Goal: Transaction & Acquisition: Purchase product/service

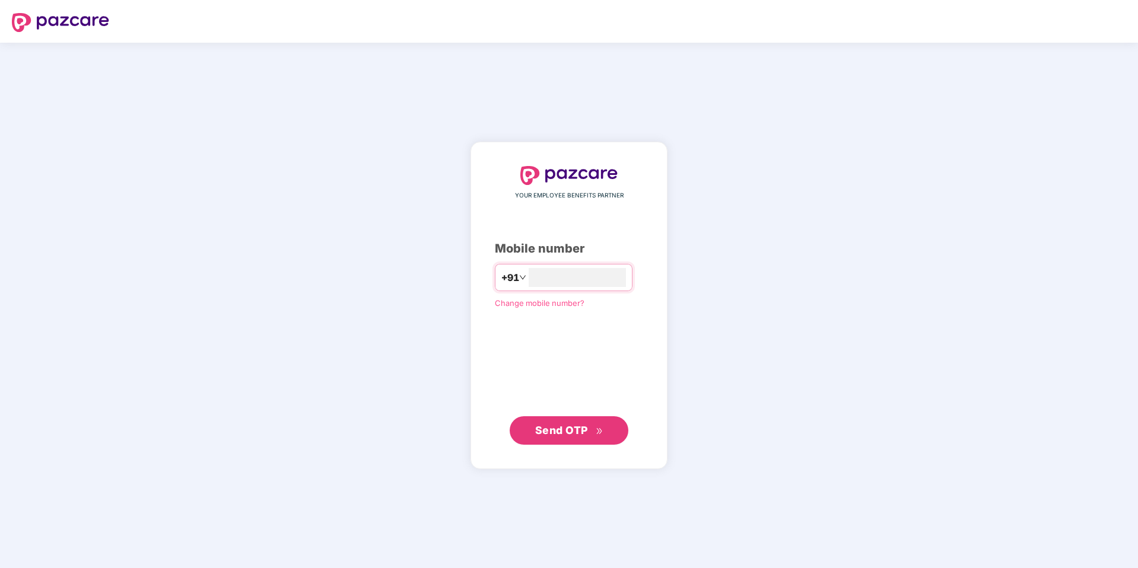
type input "**********"
click at [575, 426] on span "Send OTP" at bounding box center [561, 430] width 53 height 12
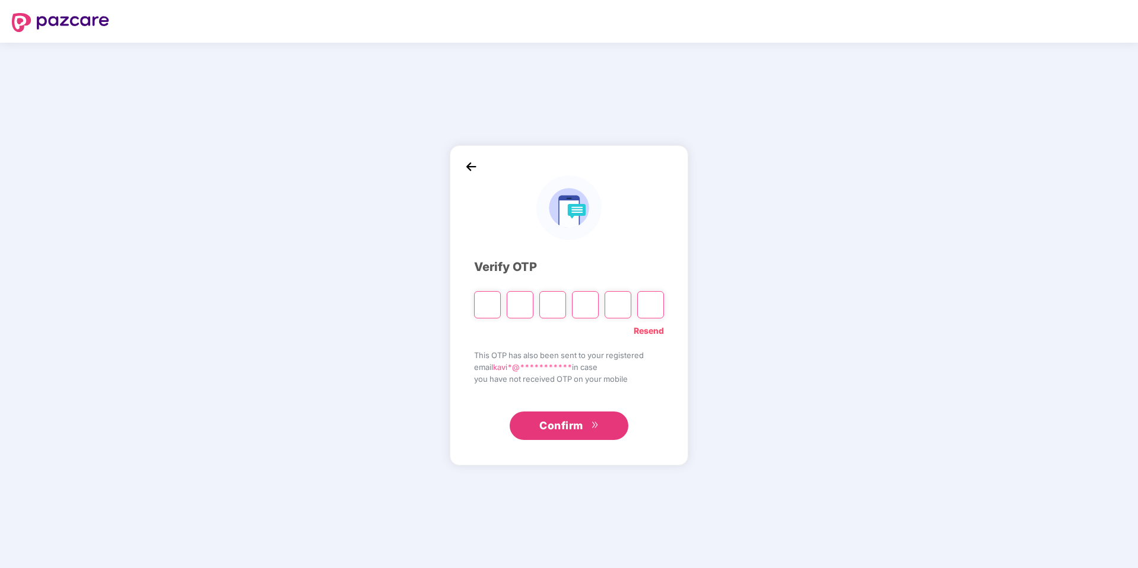
paste input "*"
type input "*"
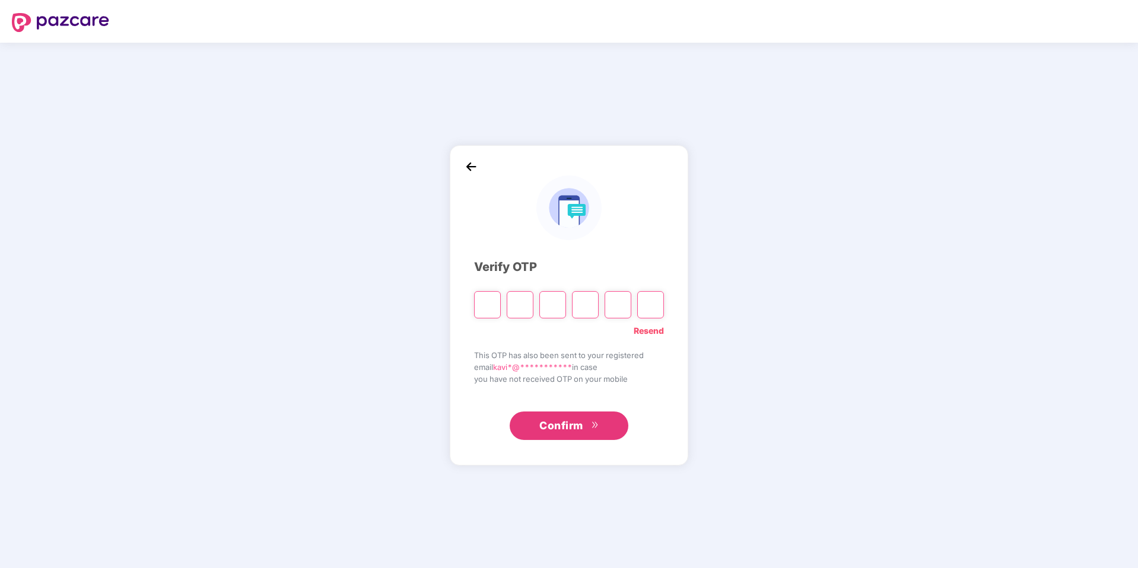
type input "*"
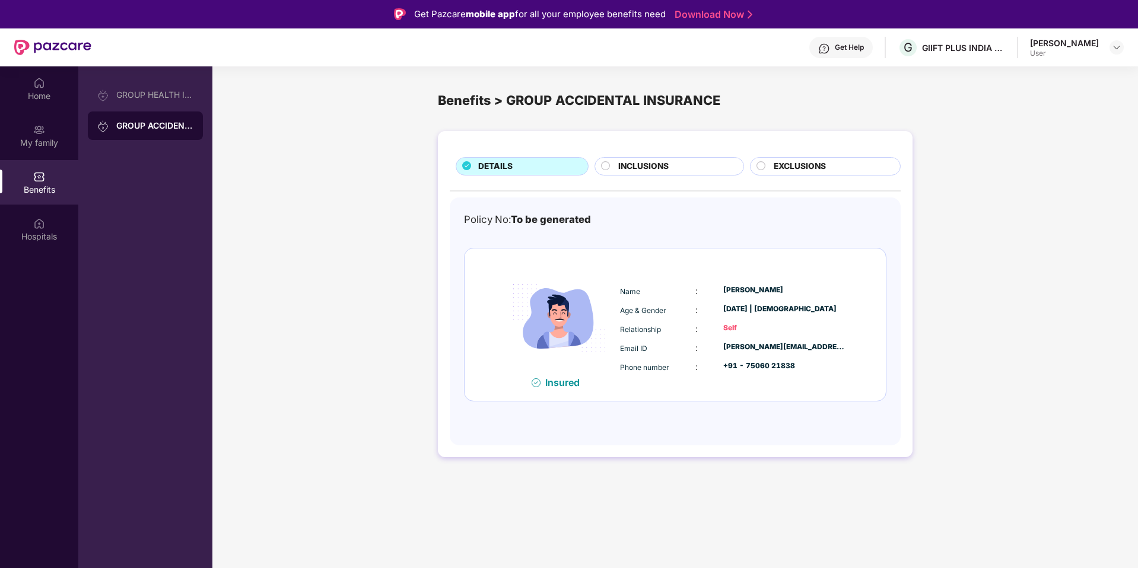
click at [666, 170] on span "INCLUSIONS" at bounding box center [643, 166] width 50 height 13
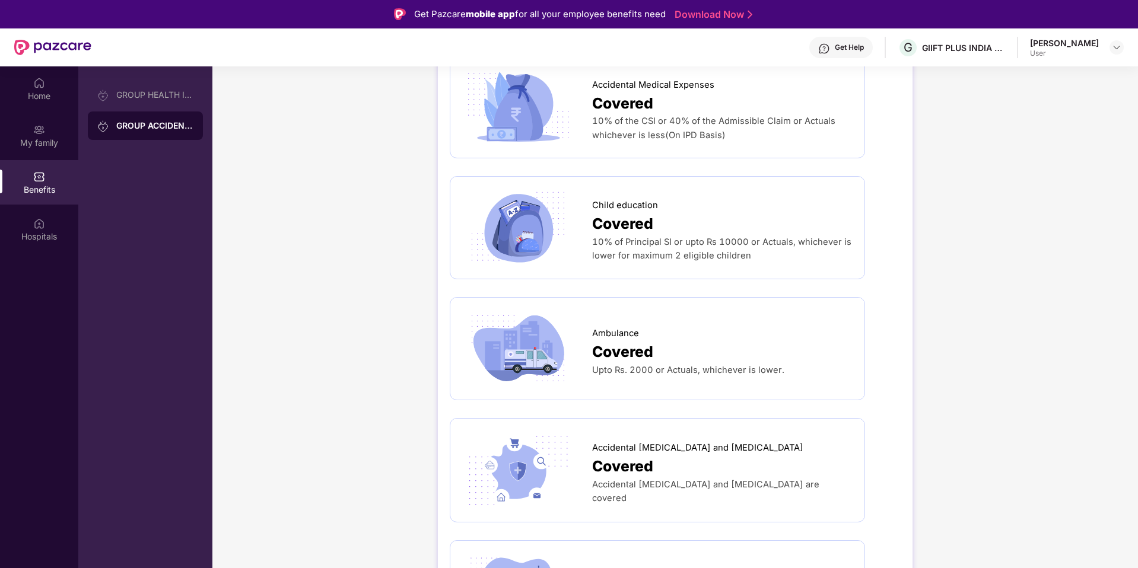
scroll to position [658, 0]
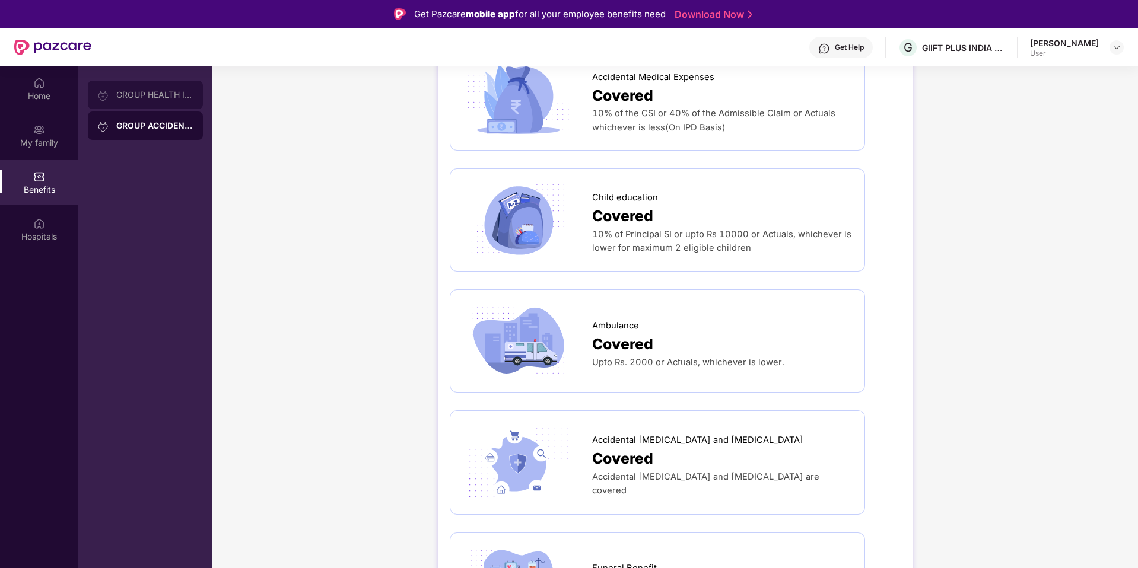
click at [167, 93] on div "GROUP HEALTH INSURANCE" at bounding box center [154, 94] width 77 height 9
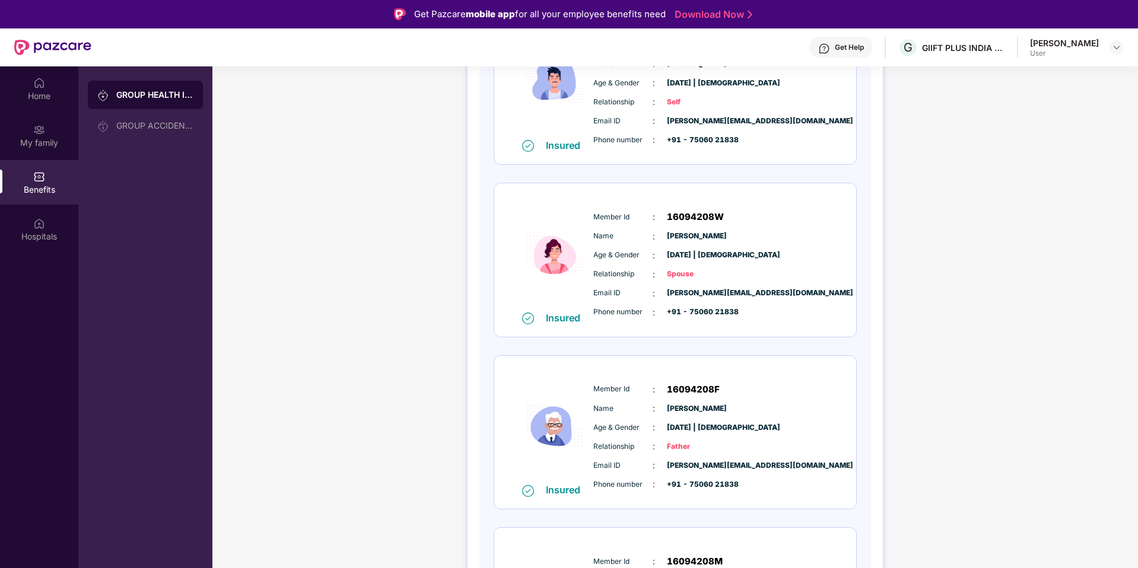
scroll to position [234, 0]
click at [208, 183] on div "GROUP HEALTH INSURANCE GROUP ACCIDENTAL INSURANCE" at bounding box center [145, 350] width 134 height 568
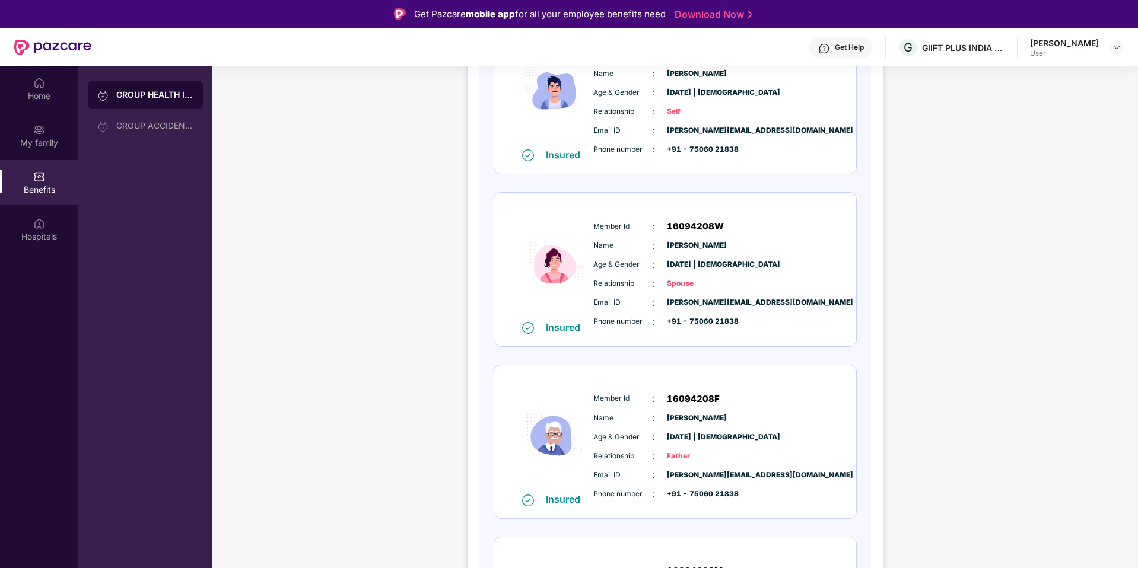
scroll to position [222, 0]
drag, startPoint x: 665, startPoint y: 243, endPoint x: 781, endPoint y: 243, distance: 115.7
click at [781, 243] on div "Name : [PERSON_NAME]" at bounding box center [711, 247] width 236 height 13
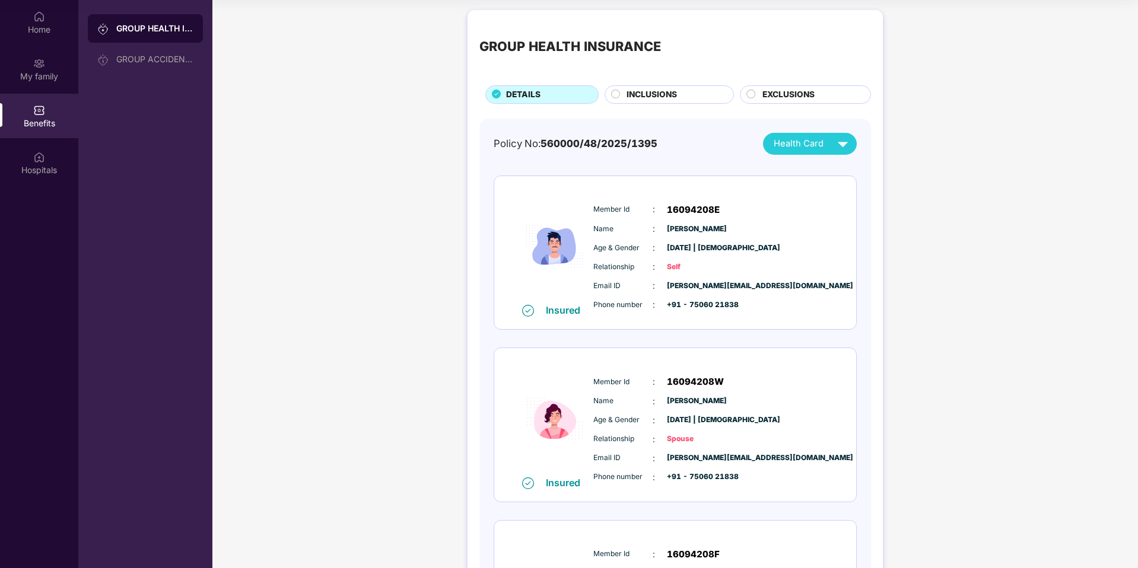
scroll to position [0, 0]
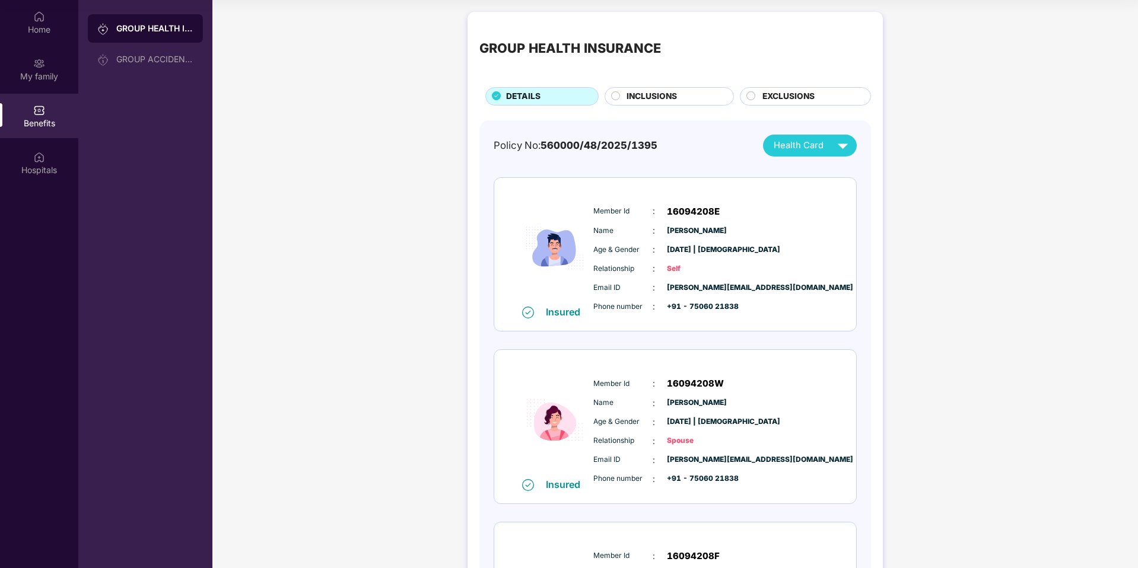
click at [832, 139] on img at bounding box center [842, 145] width 21 height 21
click at [723, 133] on div "Policy No: 560000/48/2025/1395 Health Card Insured Member Id : 16094208E Name :…" at bounding box center [675, 506] width 392 height 772
click at [678, 94] on div "INCLUSIONS" at bounding box center [674, 97] width 107 height 15
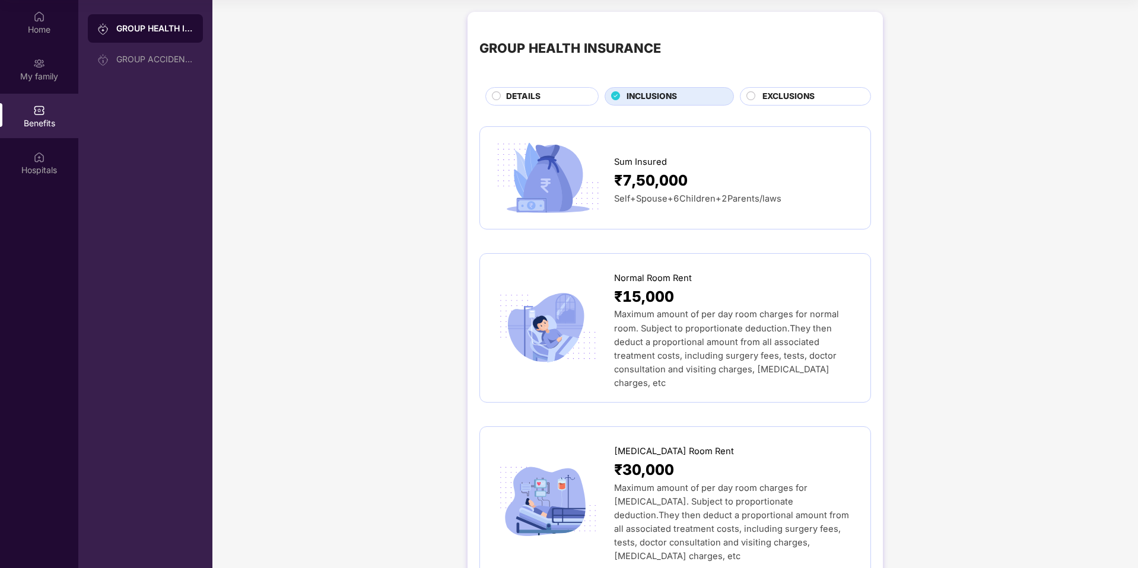
click at [695, 74] on div "GROUP HEALTH INSURANCE DETAILS INCLUSIONS EXCLUSIONS" at bounding box center [675, 65] width 392 height 82
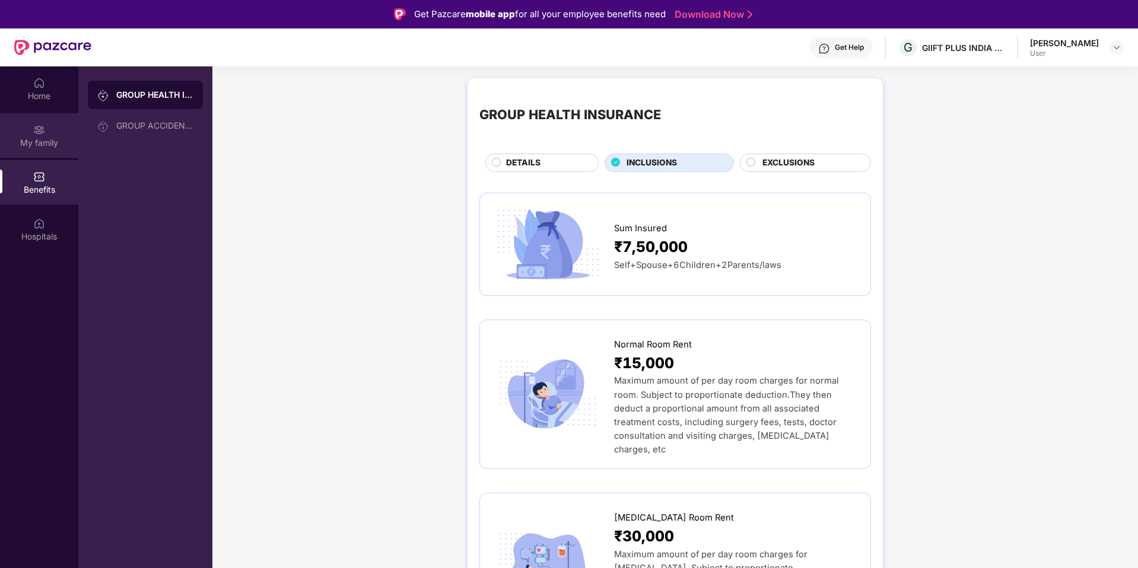
click at [52, 132] on div "My family" at bounding box center [39, 135] width 78 height 44
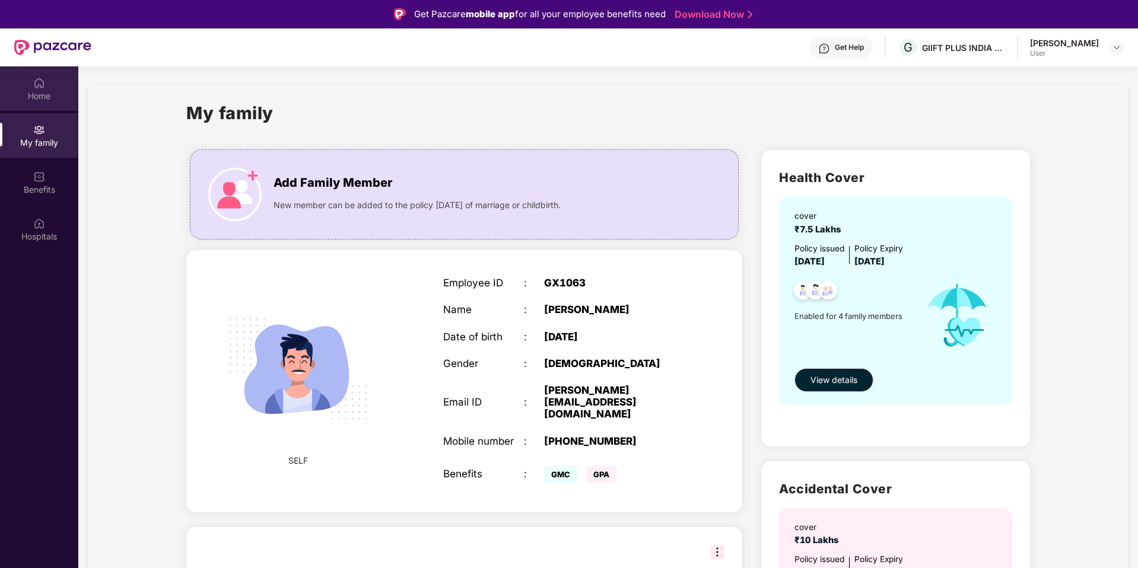
click at [42, 101] on div "Home" at bounding box center [39, 96] width 78 height 12
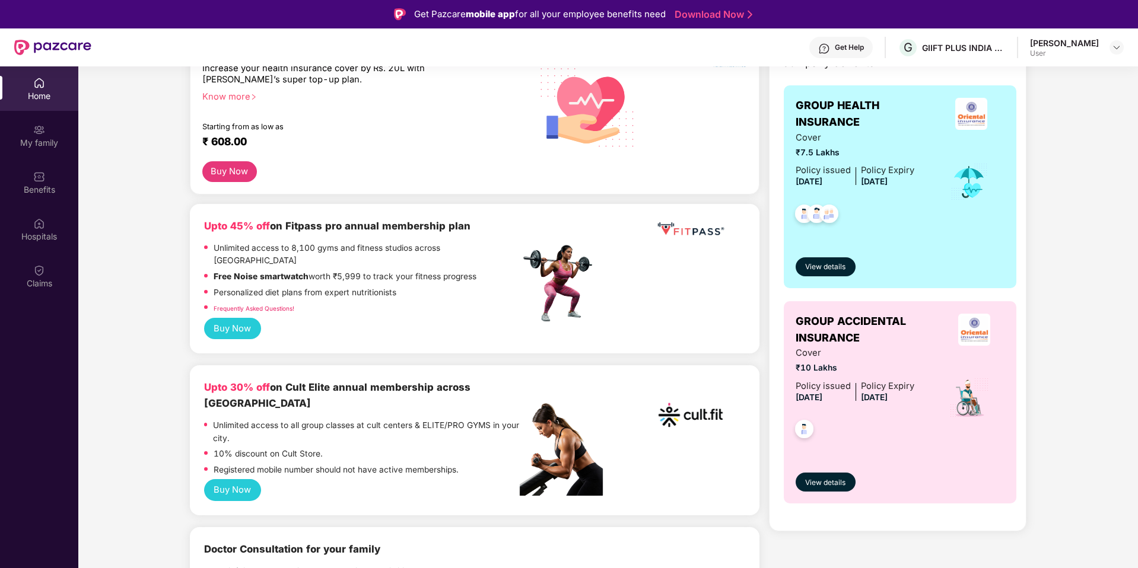
scroll to position [218, 0]
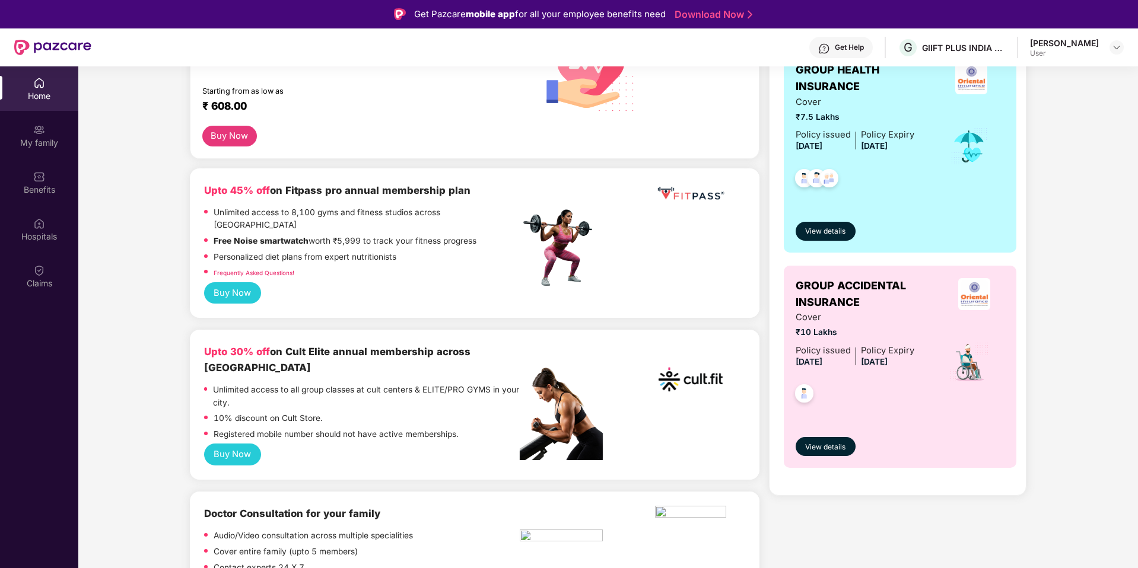
click at [254, 444] on button "Buy Now" at bounding box center [232, 455] width 57 height 22
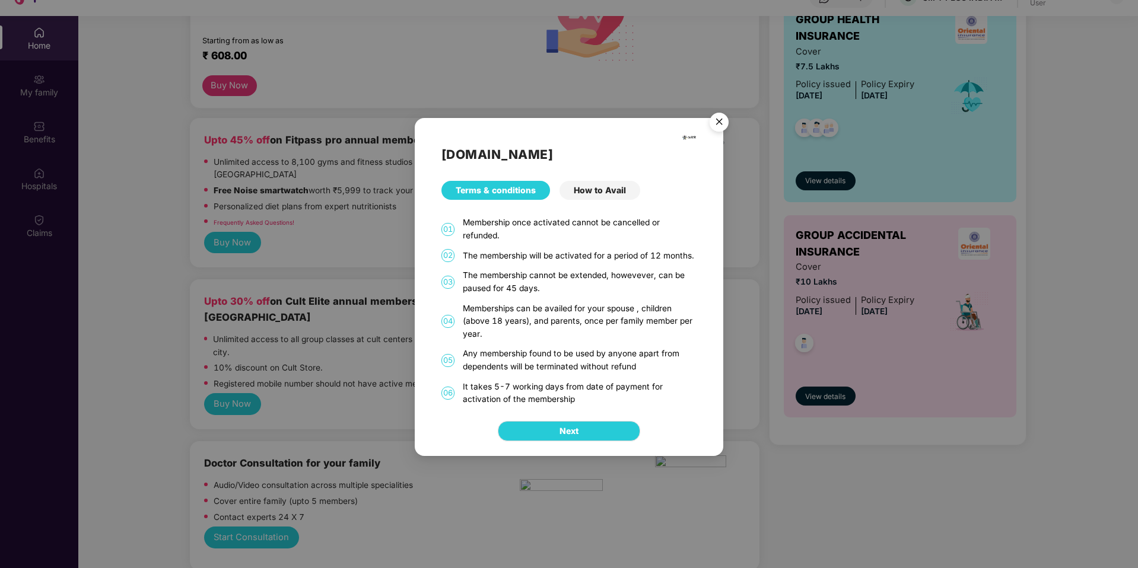
scroll to position [49, 0]
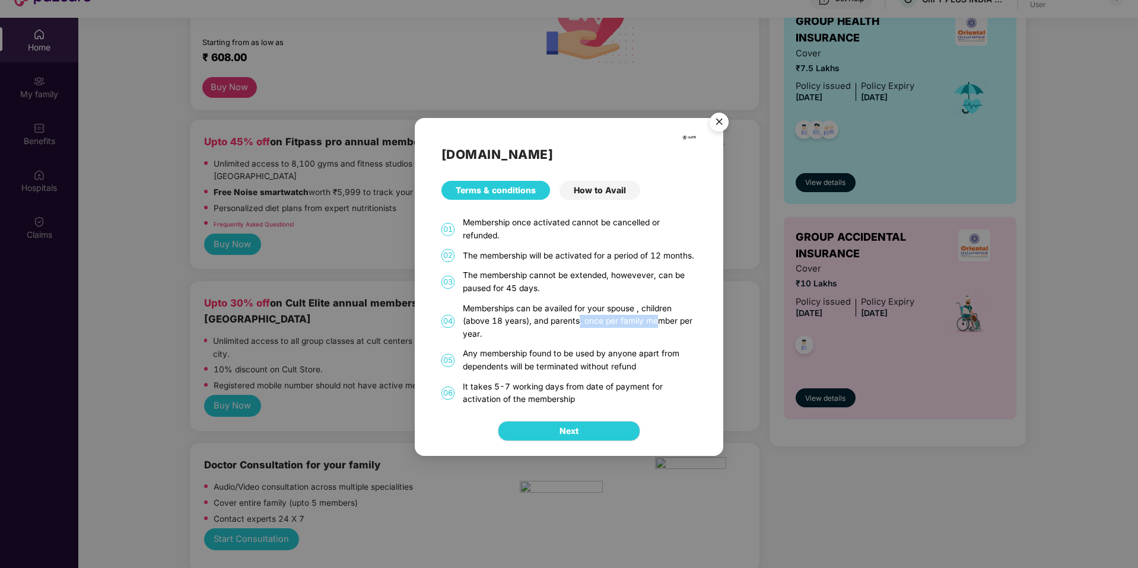
drag, startPoint x: 580, startPoint y: 323, endPoint x: 658, endPoint y: 323, distance: 78.3
click at [658, 323] on div "Memberships can be availed for your spouse , children (above 18 years), and par…" at bounding box center [580, 322] width 234 height 39
click at [610, 199] on div "How to Avail" at bounding box center [599, 190] width 81 height 19
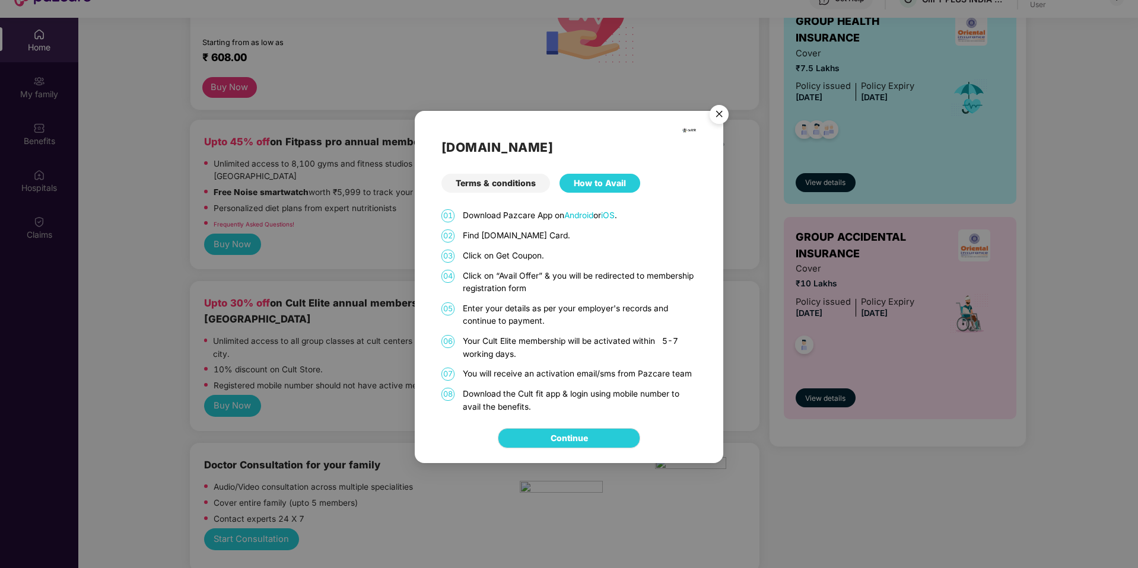
click at [612, 416] on div "Continue" at bounding box center [569, 438] width 308 height 50
click at [588, 436] on link "Continue" at bounding box center [569, 438] width 37 height 13
click at [723, 112] on img "Close" at bounding box center [718, 116] width 33 height 33
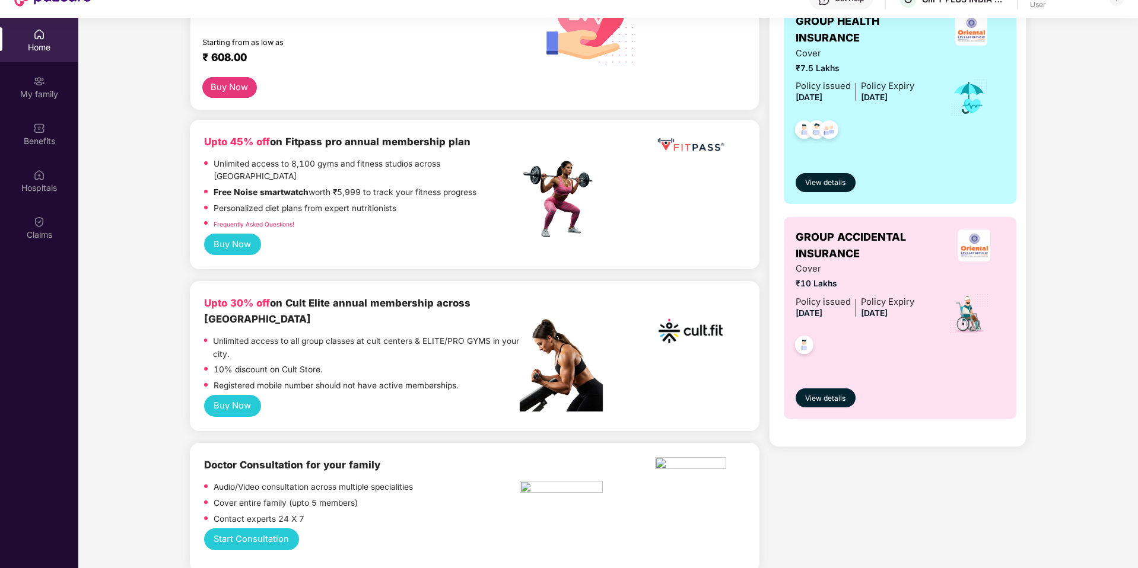
click at [685, 152] on img at bounding box center [690, 145] width 71 height 22
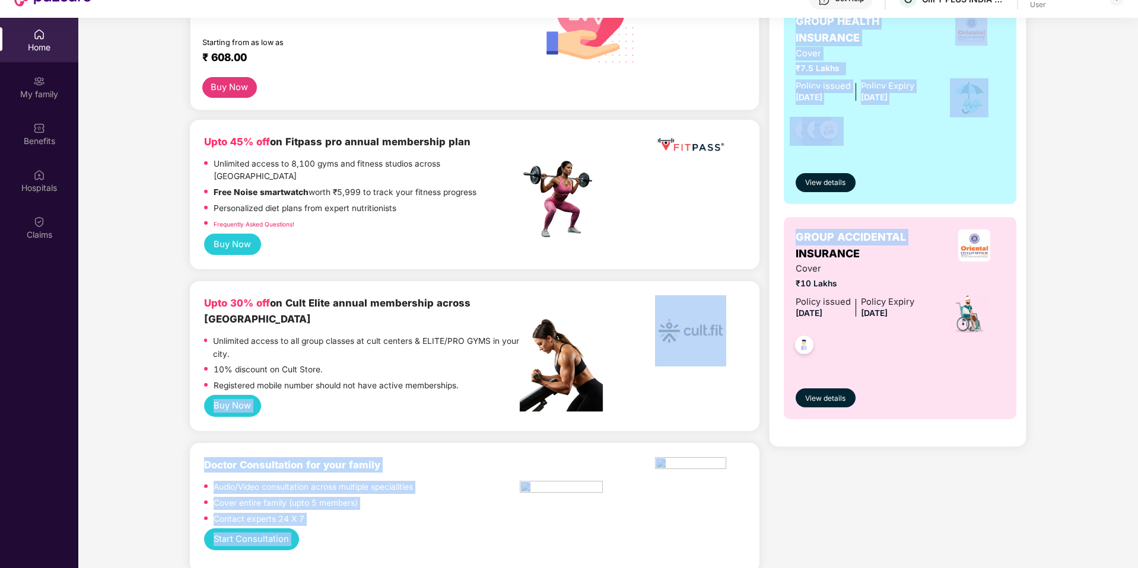
drag, startPoint x: 669, startPoint y: 260, endPoint x: 752, endPoint y: 259, distance: 83.1
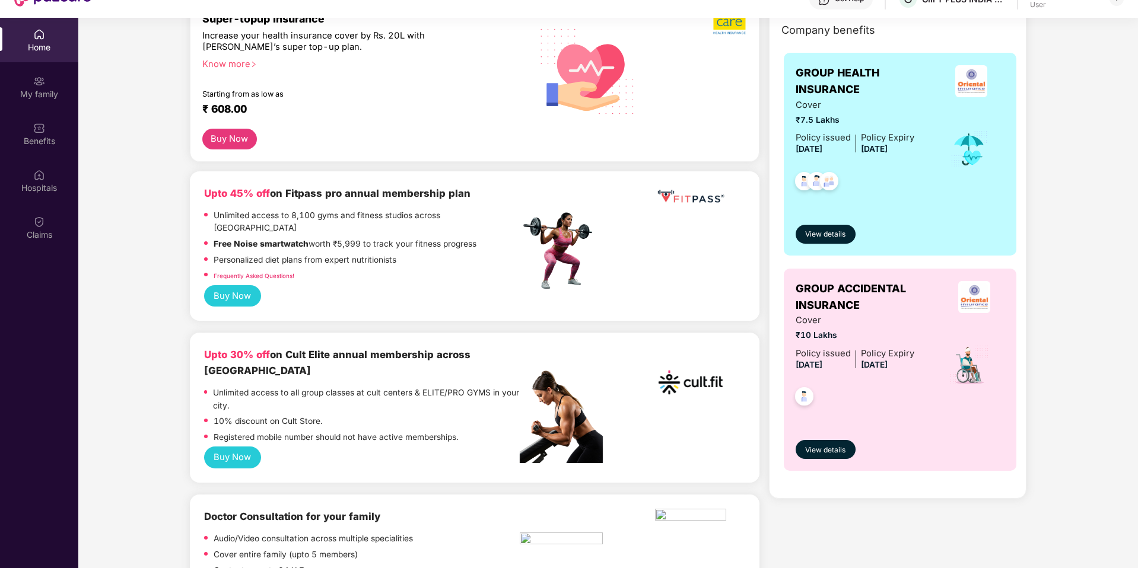
scroll to position [167, 0]
click at [252, 285] on button "Buy Now" at bounding box center [232, 296] width 57 height 22
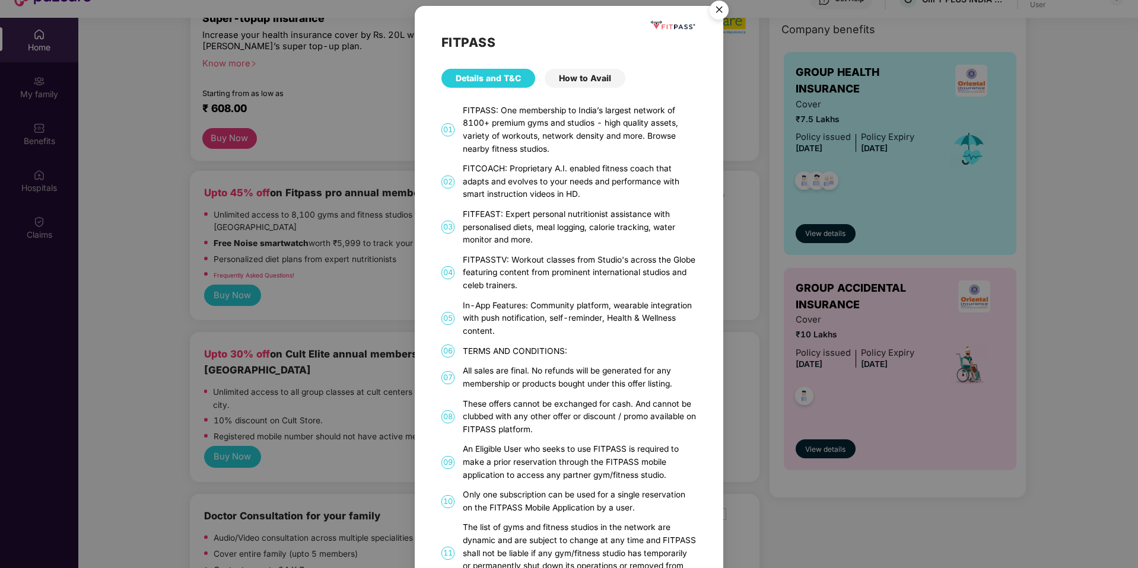
click at [593, 75] on div "How to Avail" at bounding box center [585, 78] width 81 height 19
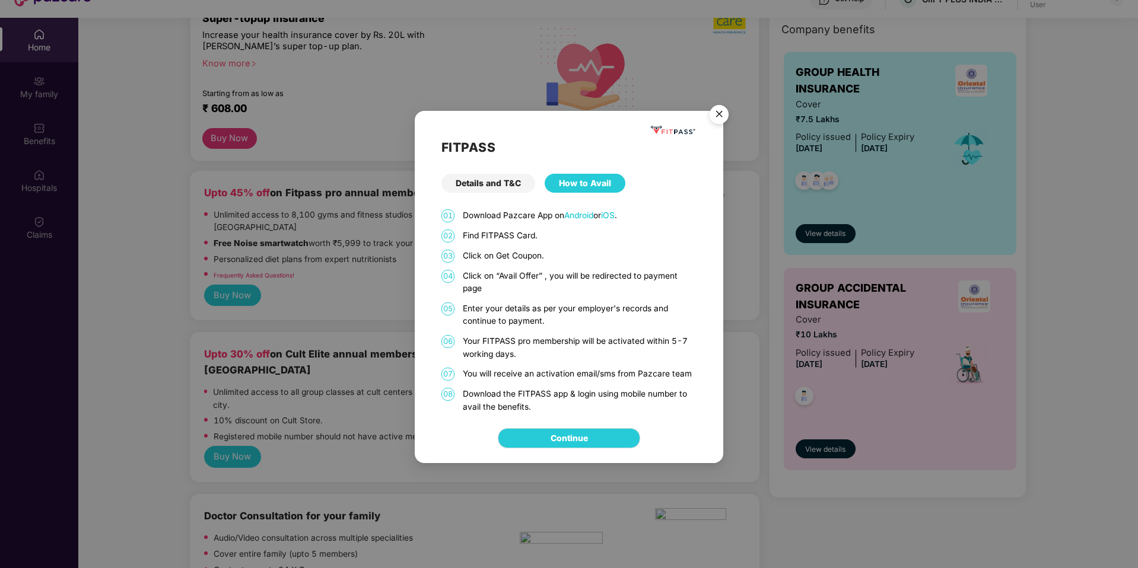
click at [720, 113] on img "Close" at bounding box center [718, 116] width 33 height 33
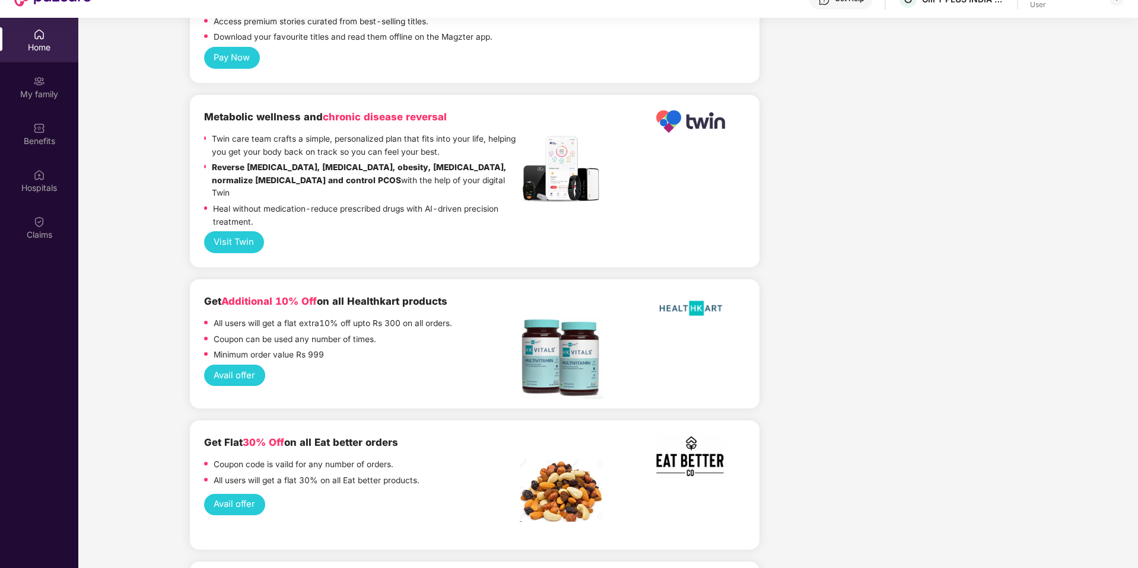
scroll to position [1069, 0]
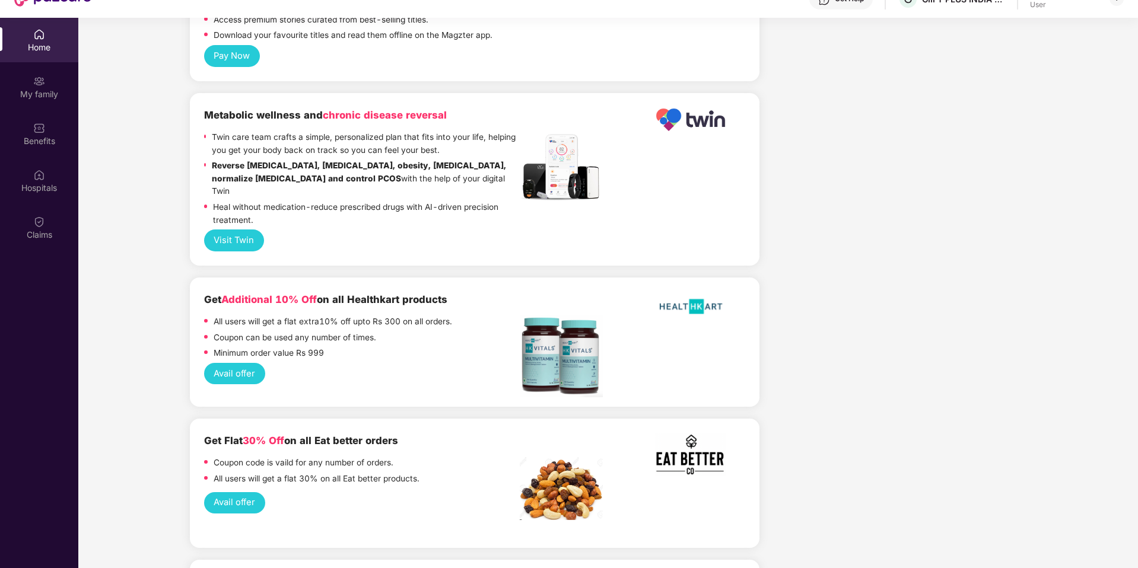
click at [236, 492] on button "Avail offer" at bounding box center [234, 503] width 61 height 22
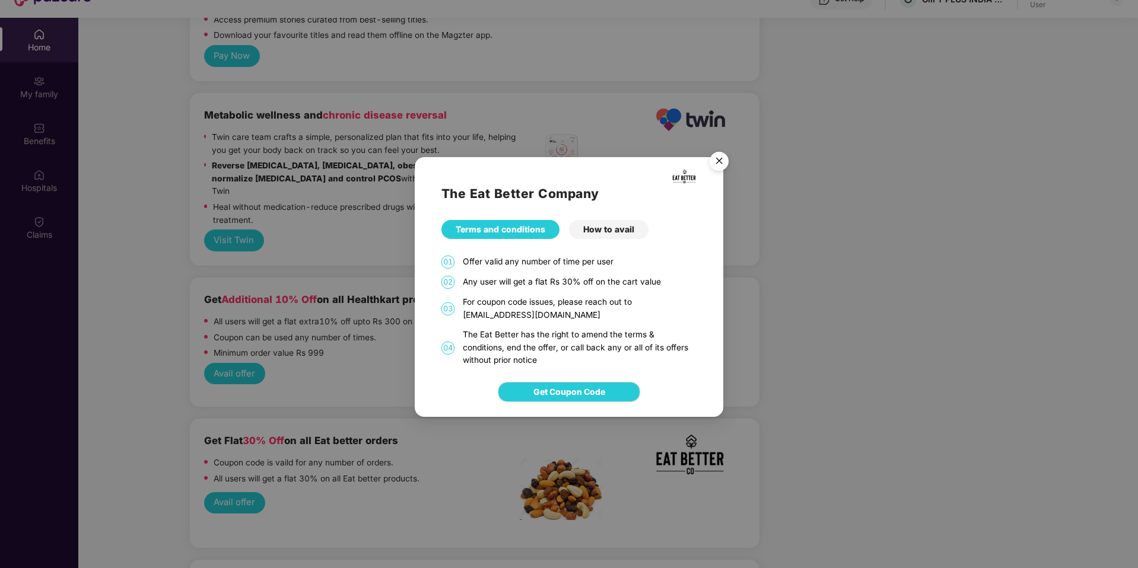
click at [609, 224] on div "How to avail" at bounding box center [608, 229] width 79 height 19
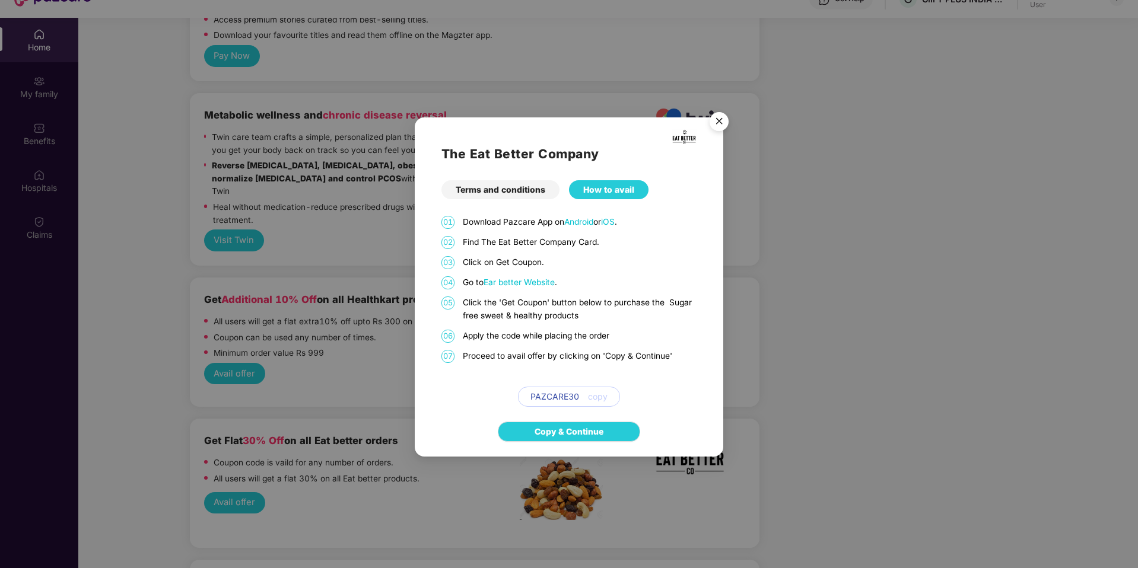
click at [600, 395] on span "copy" at bounding box center [598, 396] width 20 height 13
click at [714, 123] on img "Close" at bounding box center [718, 123] width 33 height 33
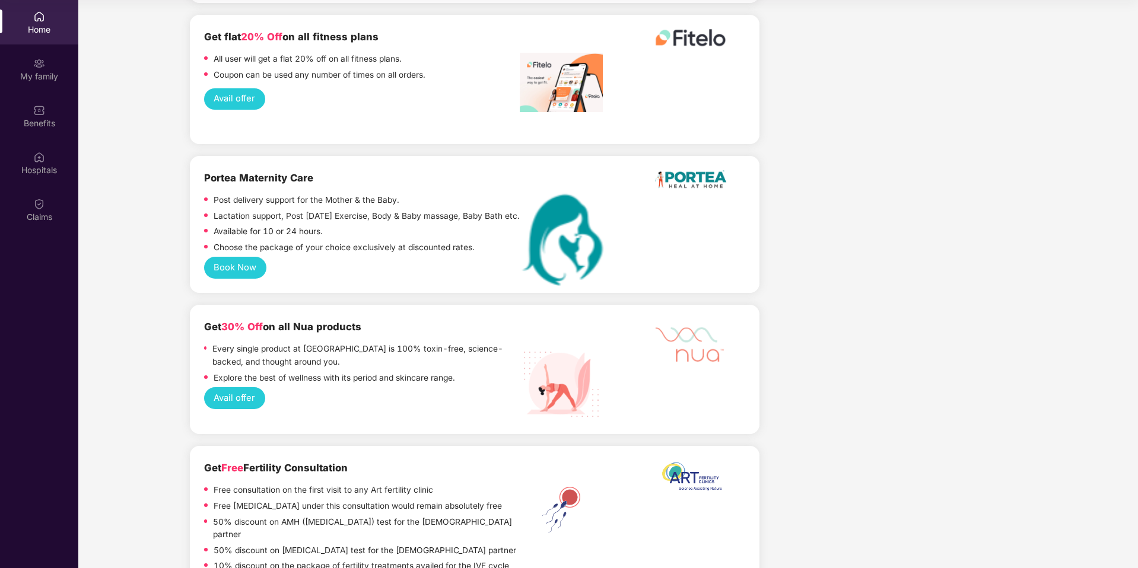
scroll to position [1698, 0]
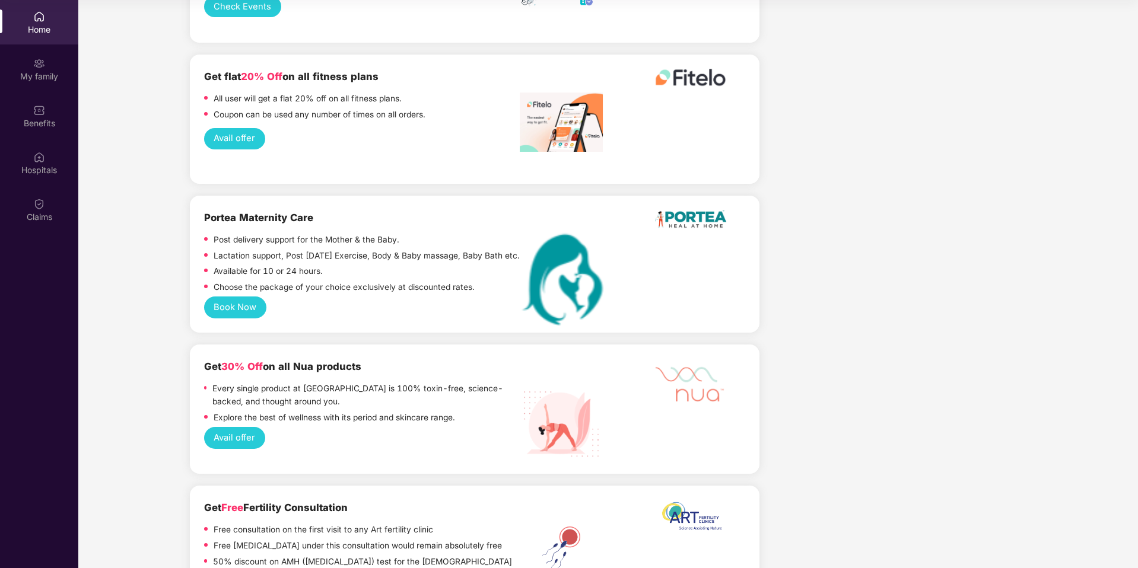
click at [243, 297] on button "Book Now" at bounding box center [235, 308] width 62 height 22
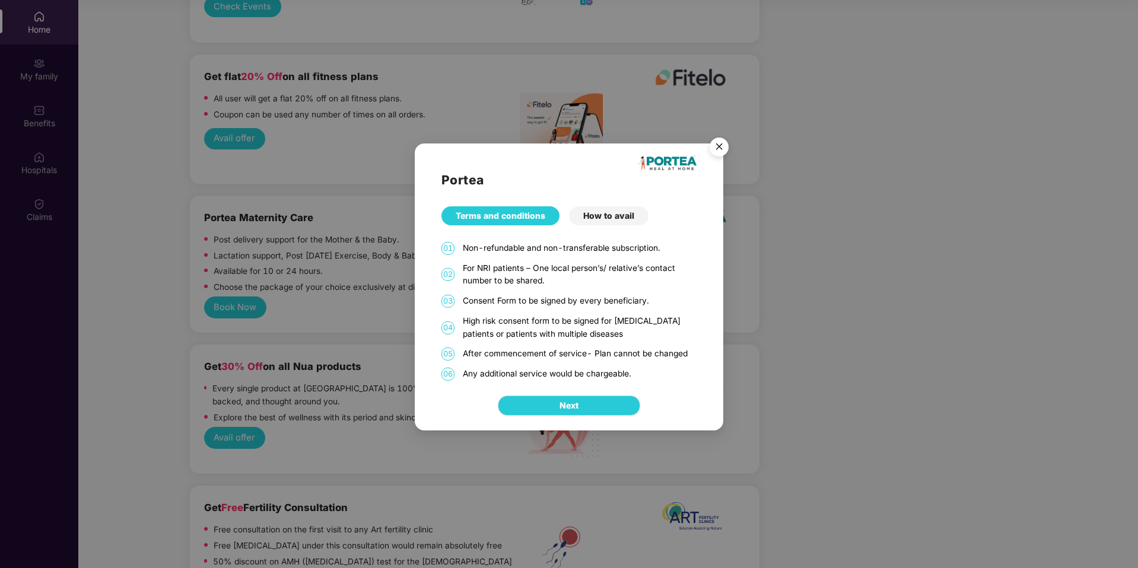
click at [616, 208] on div "How to avail" at bounding box center [608, 215] width 79 height 19
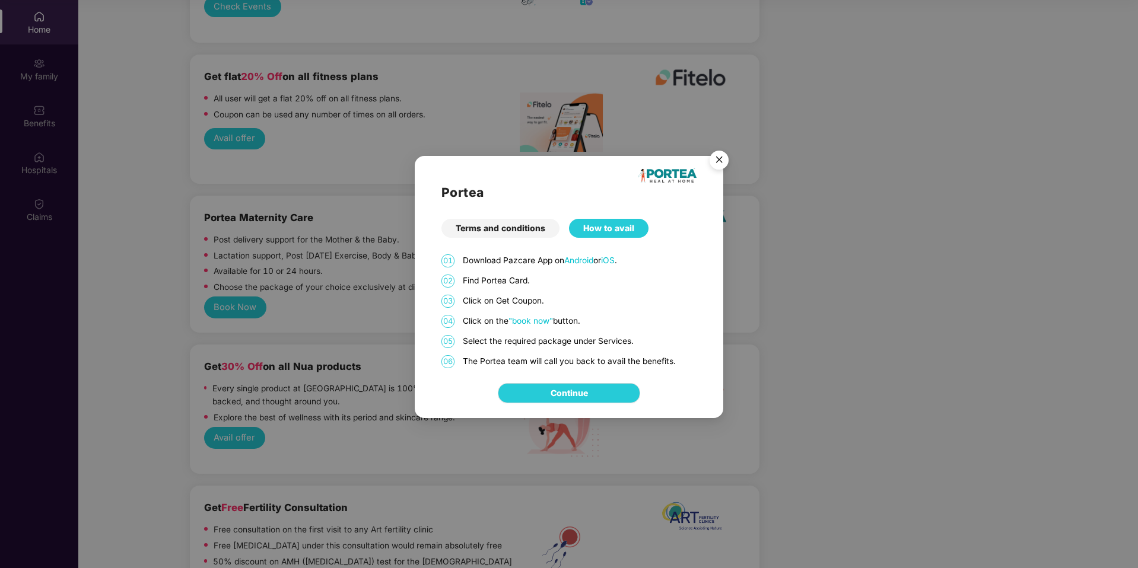
click at [314, 332] on div "Portea Terms and conditions How to avail 01 Download Pazcare App on Android or …" at bounding box center [569, 284] width 1138 height 568
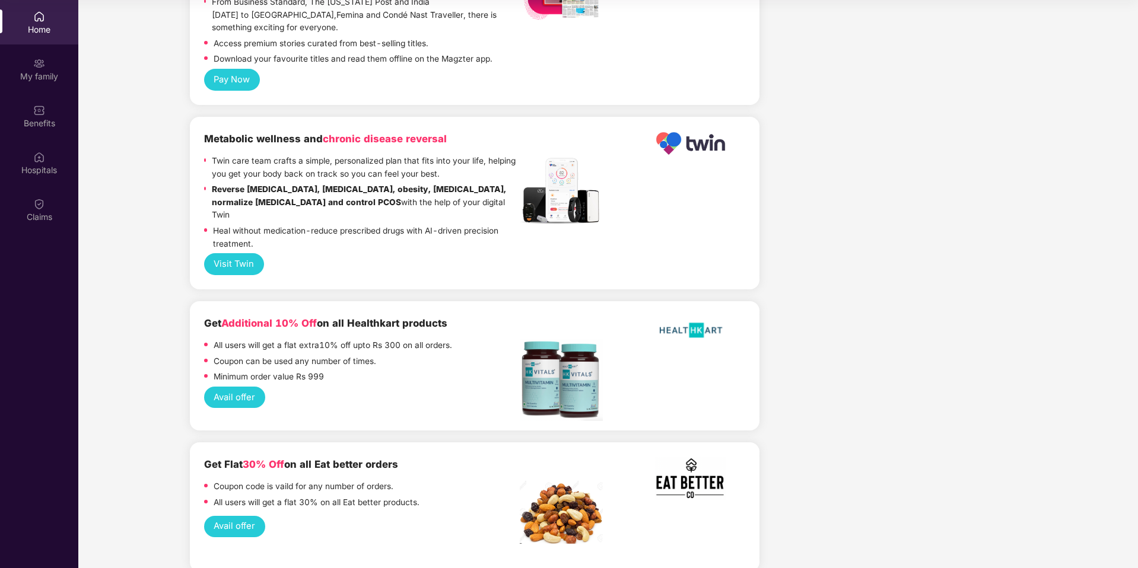
scroll to position [1026, 0]
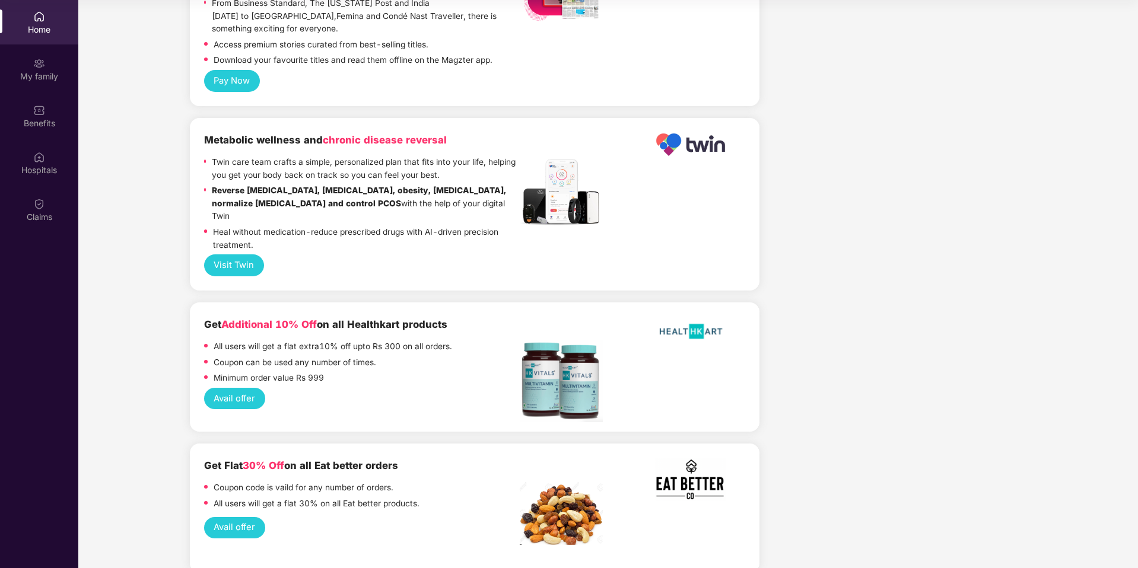
click at [243, 517] on button "Avail offer" at bounding box center [234, 528] width 61 height 22
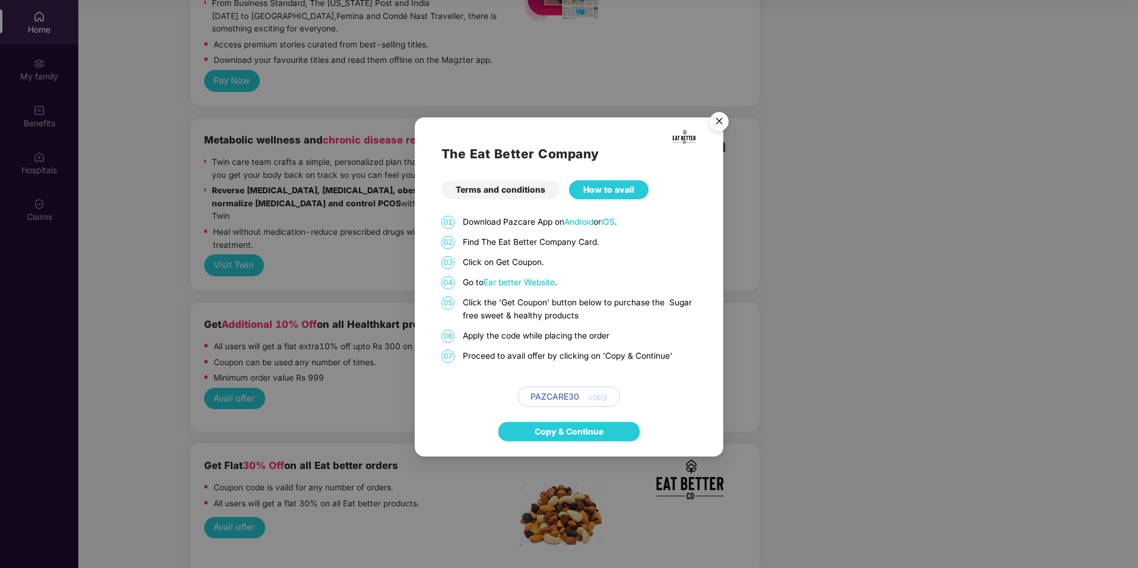
click at [542, 278] on span "Ear better Website" at bounding box center [518, 282] width 71 height 9
